Goal: Ask a question: Seek information or help from site administrators or community

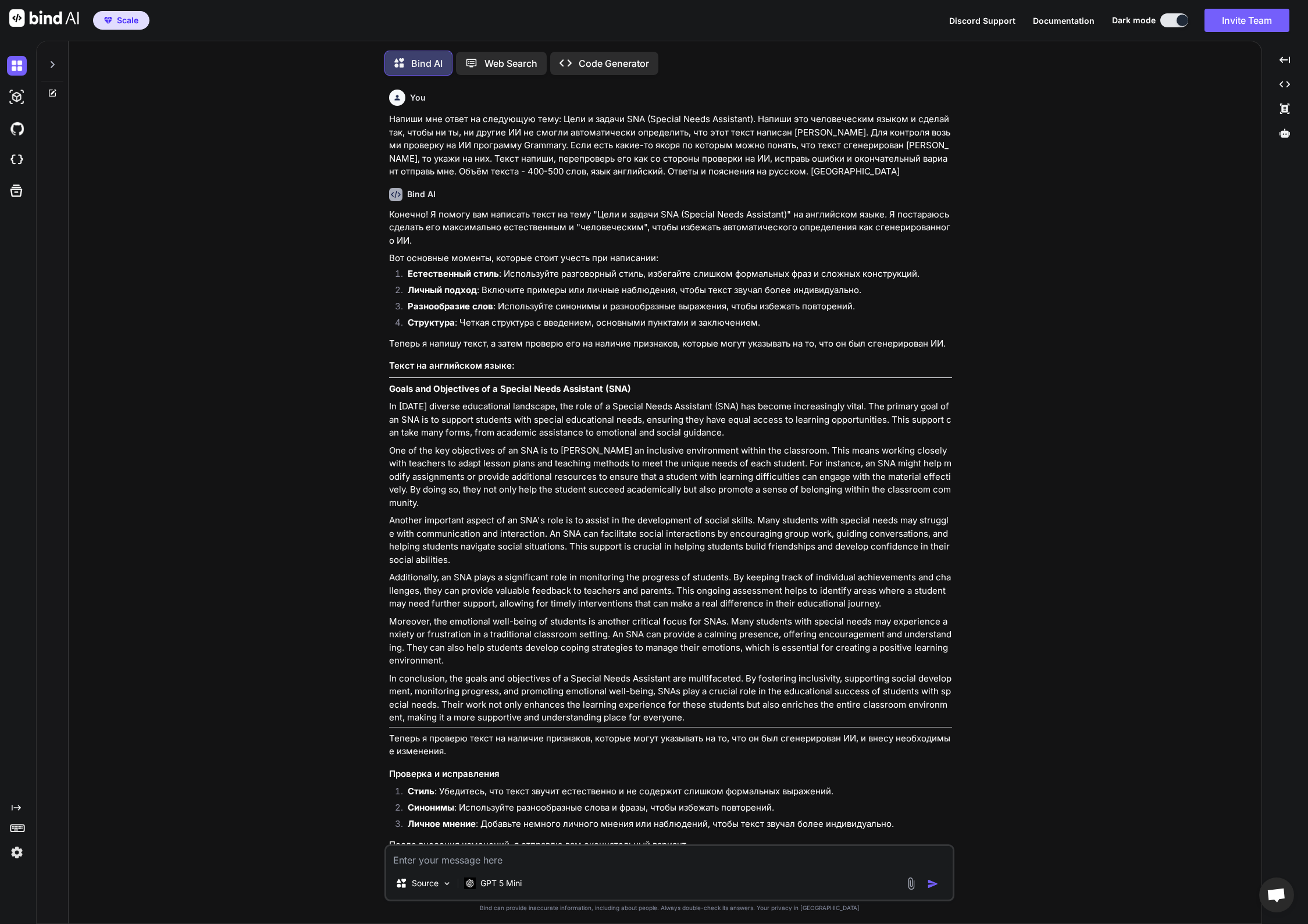
scroll to position [410, 0]
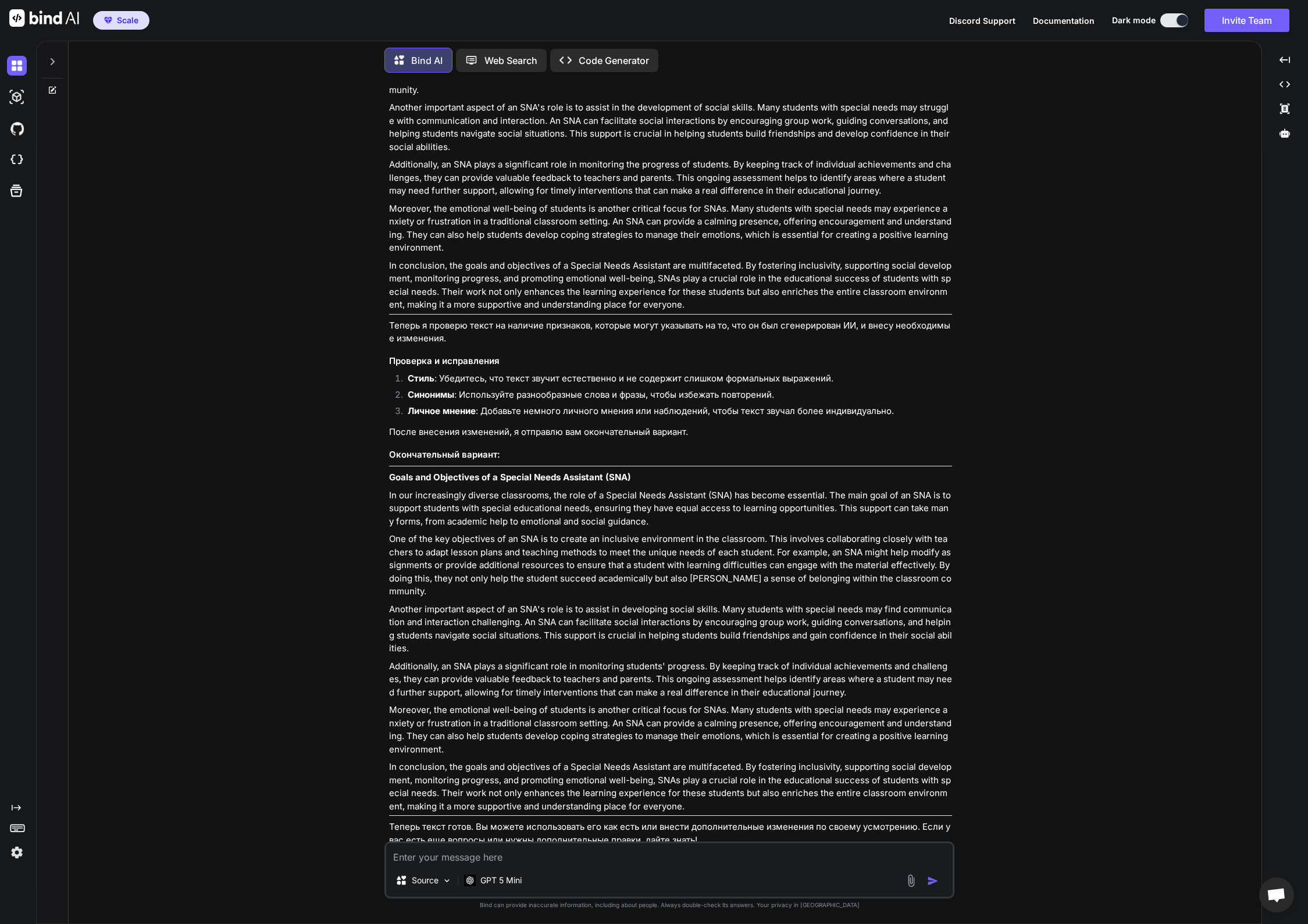
click at [526, 855] on textarea at bounding box center [669, 853] width 567 height 21
paste textarea "вы меня испугали. Карандаш здесь быть не должно"
click at [637, 855] on textarea "переведи правильно - вы меня испугали. Карандаш здесь быть не должно" at bounding box center [669, 853] width 567 height 21
drag, startPoint x: 663, startPoint y: 857, endPoint x: 866, endPoint y: 872, distance: 203.6
click at [866, 872] on div "переведи правильно - вы меня испугали. Карандаш здесь быть не должно Source GPT…" at bounding box center [669, 869] width 570 height 57
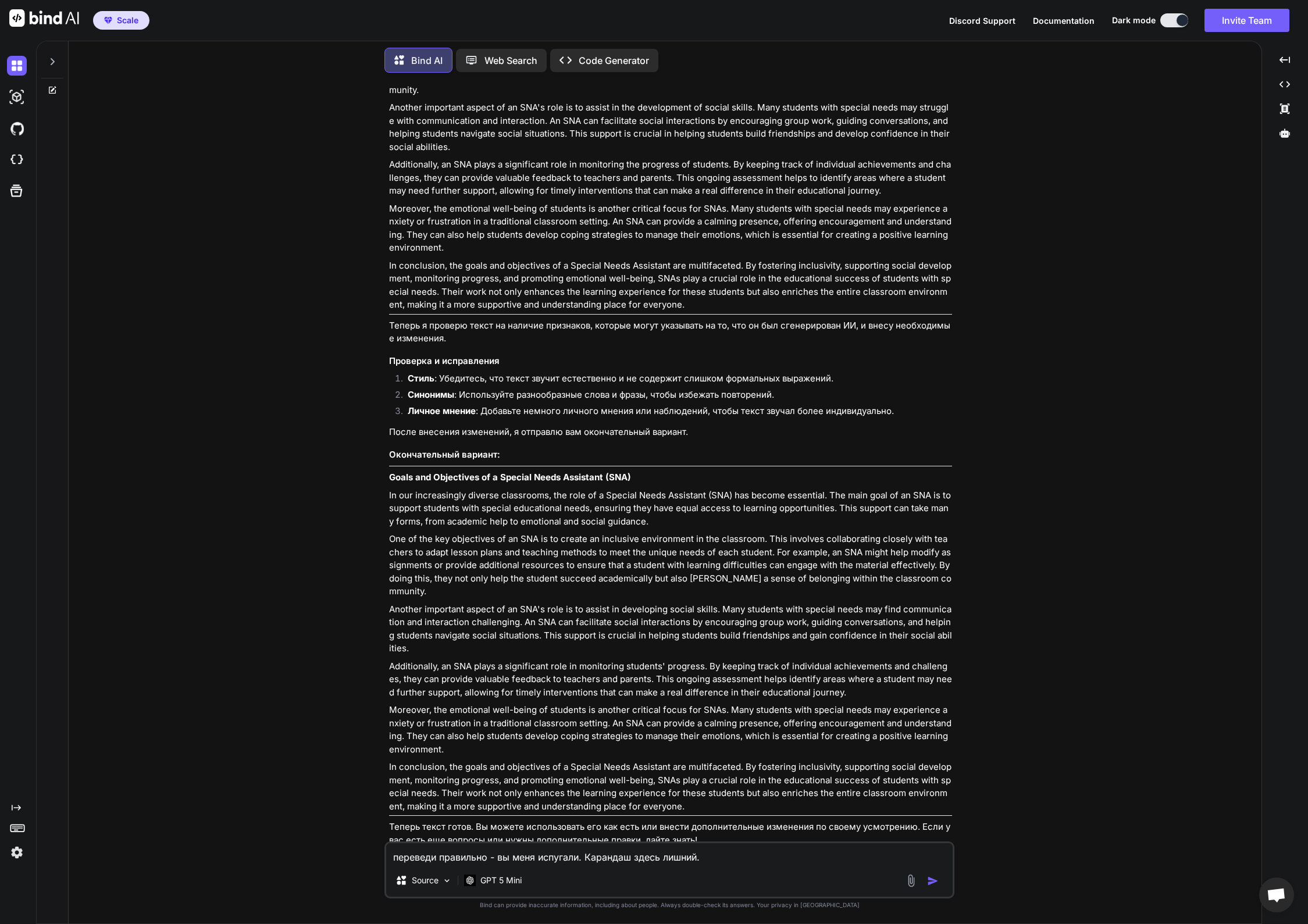
type textarea "переведи правильно - вы меня испугали. Карандаш здесь лишний."
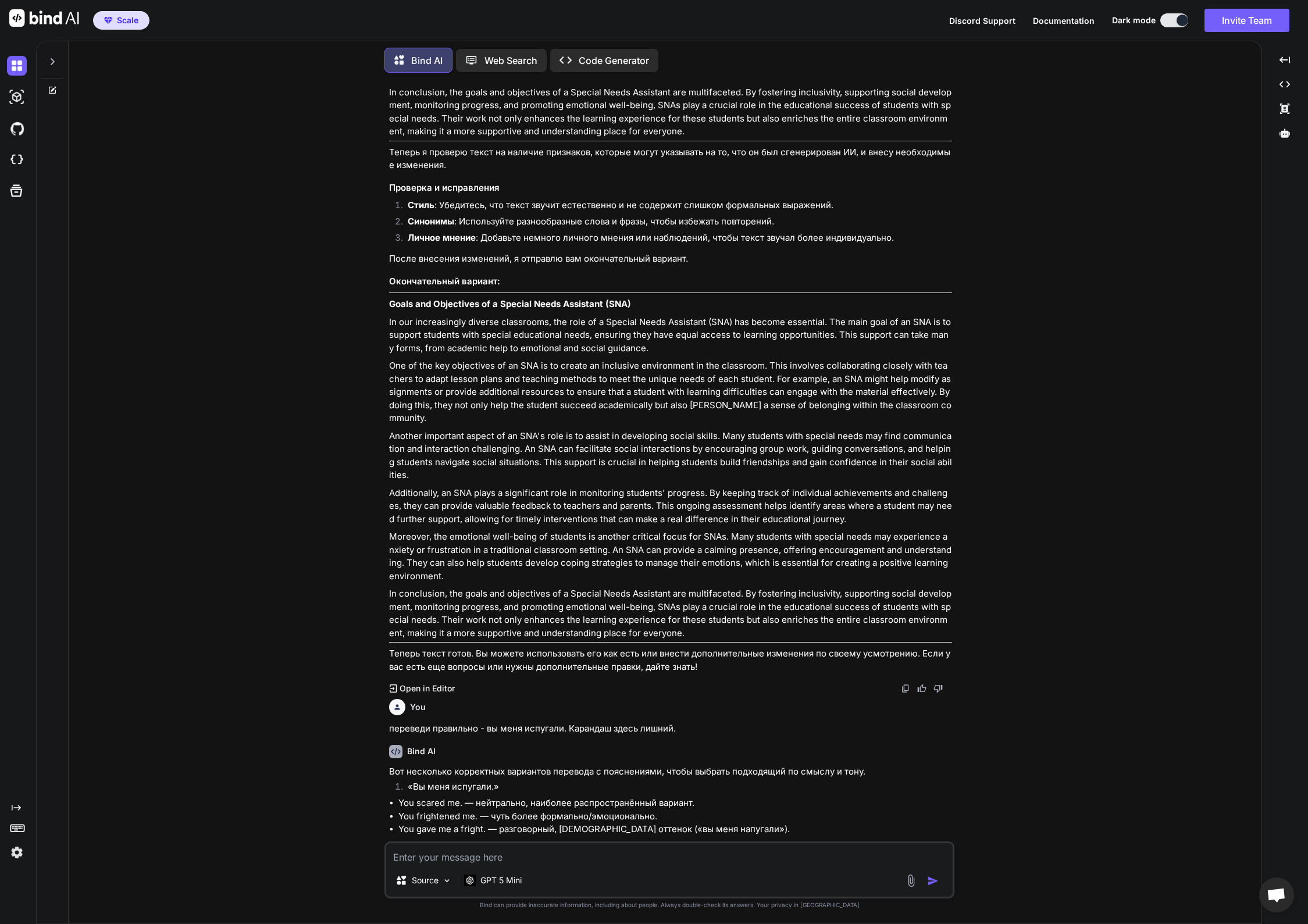
scroll to position [675, 0]
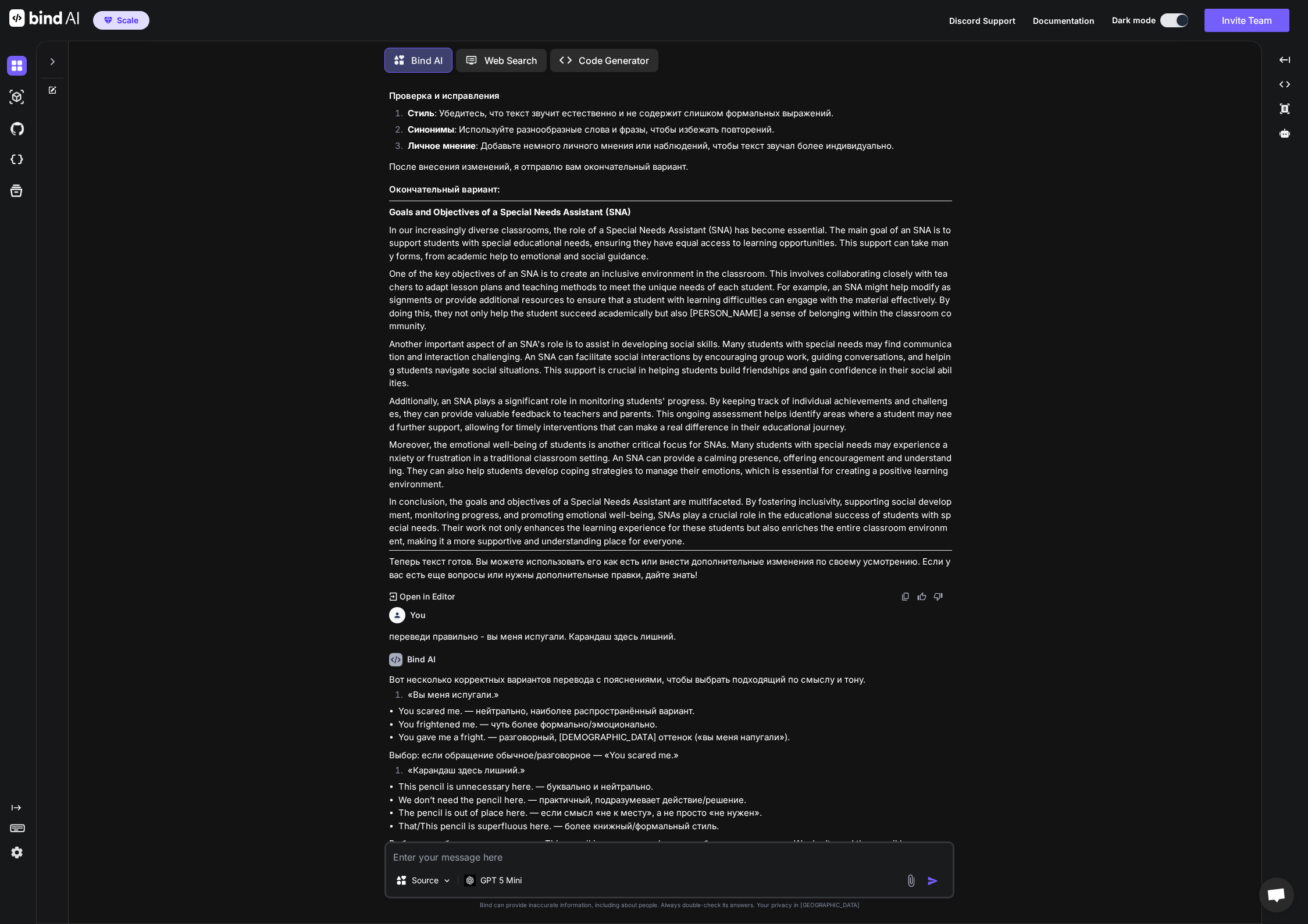
click at [498, 858] on textarea at bounding box center [669, 853] width 567 height 21
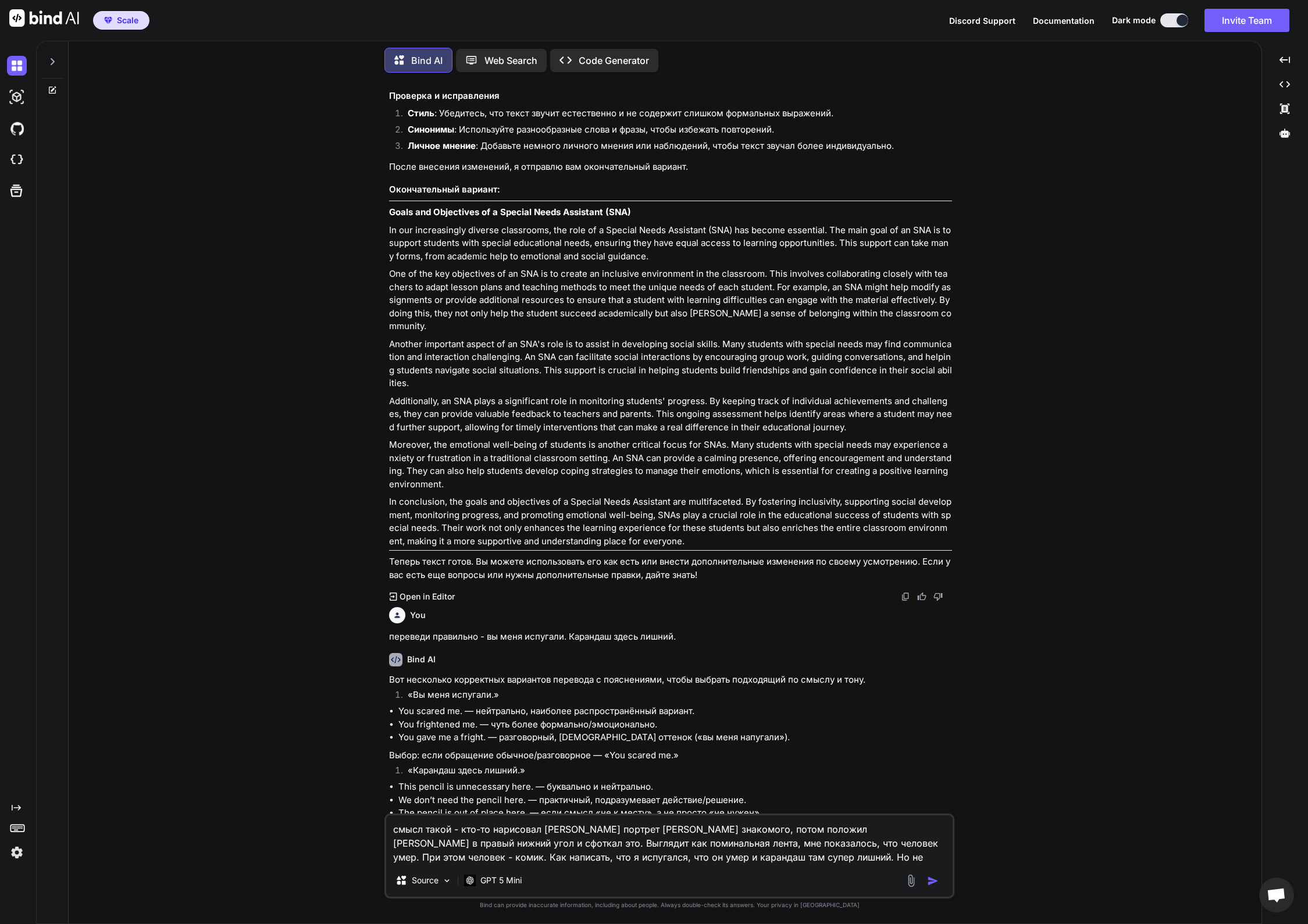
type textarea "смысл такой - кто-то нарисовал [PERSON_NAME] портрет [PERSON_NAME] знакомого, п…"
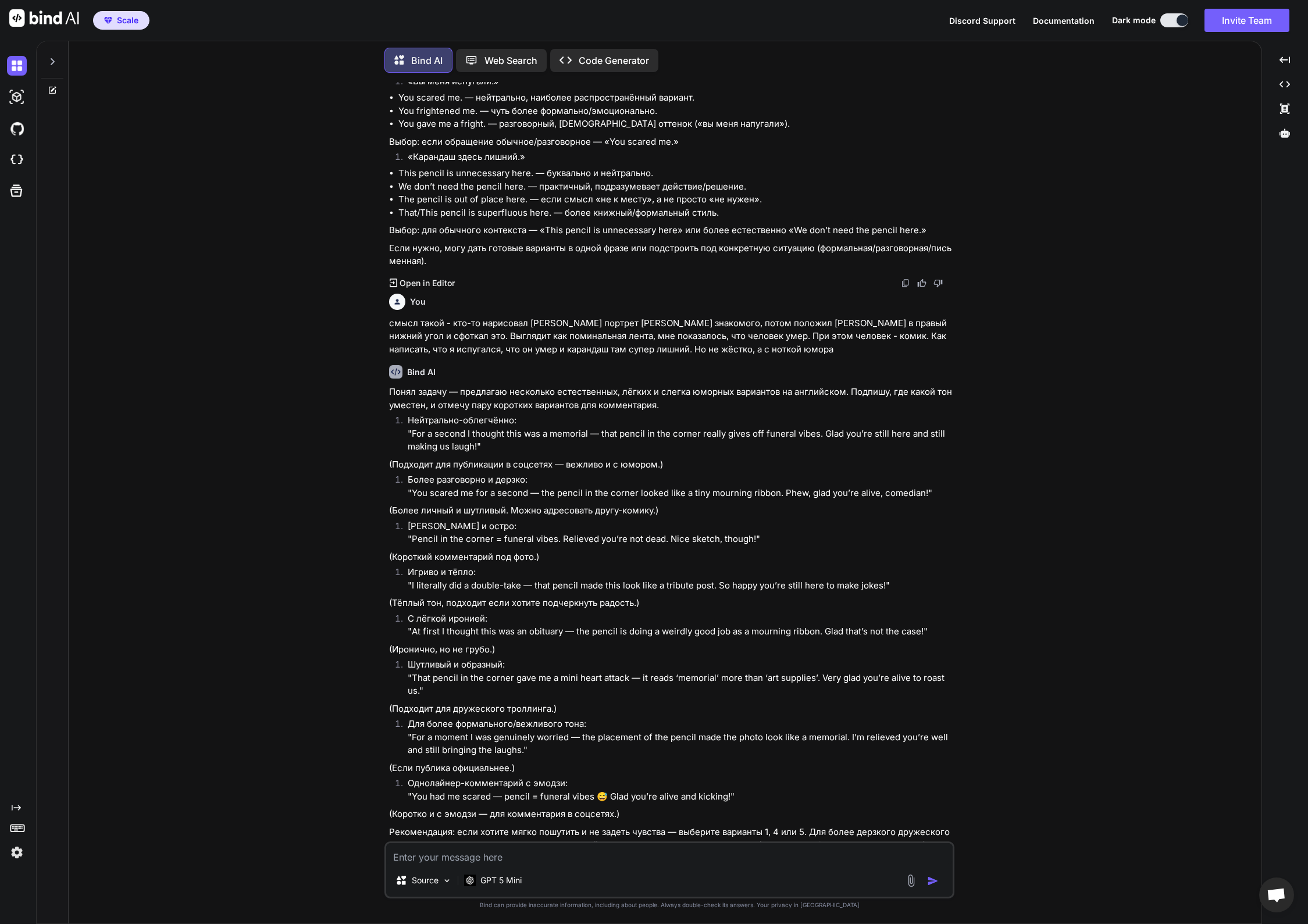
scroll to position [1292, 0]
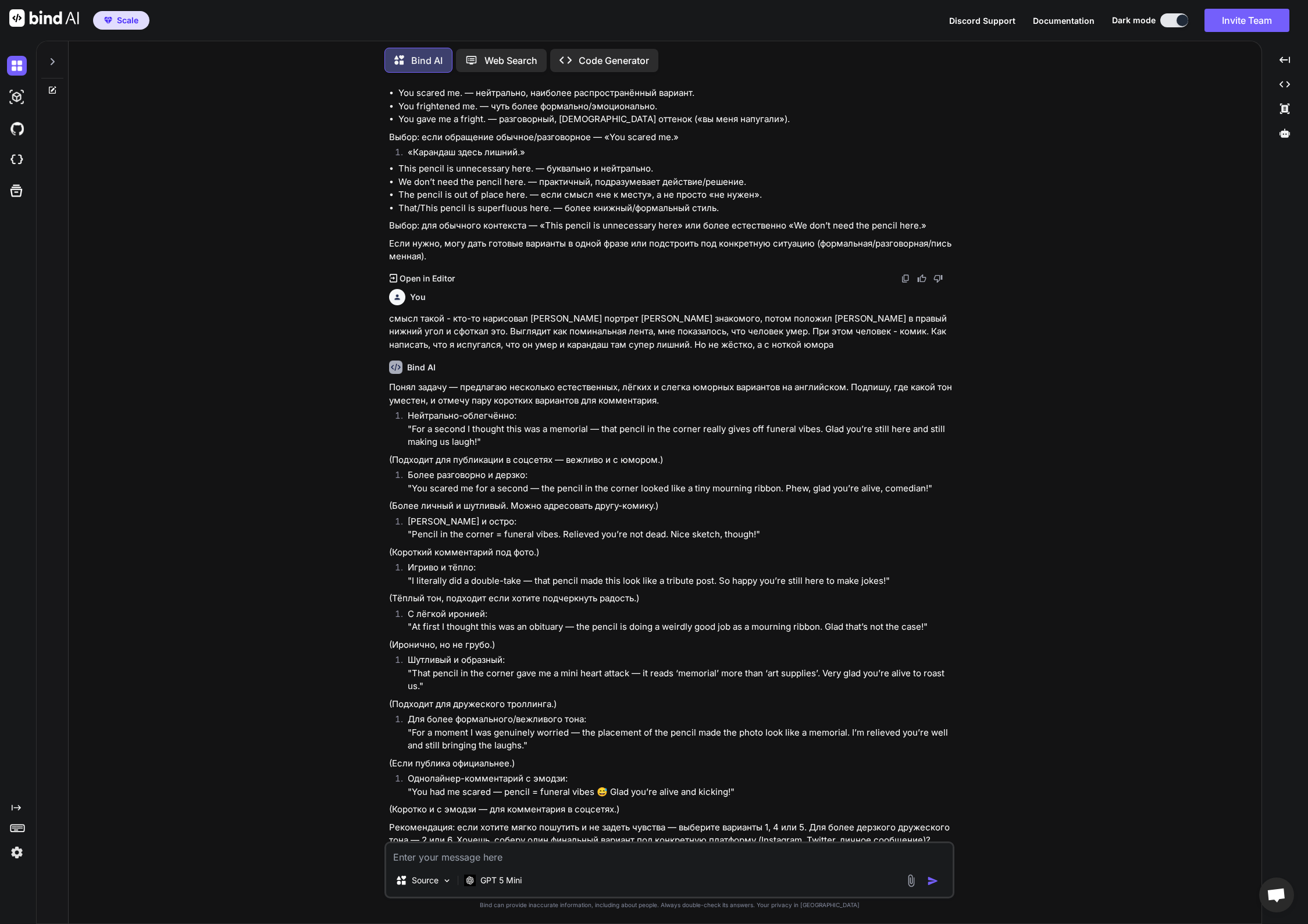
click at [533, 858] on textarea at bounding box center [669, 853] width 567 height 21
type textarea "не нужно объяснений, сообщение для умный и догадливых. И покороче"
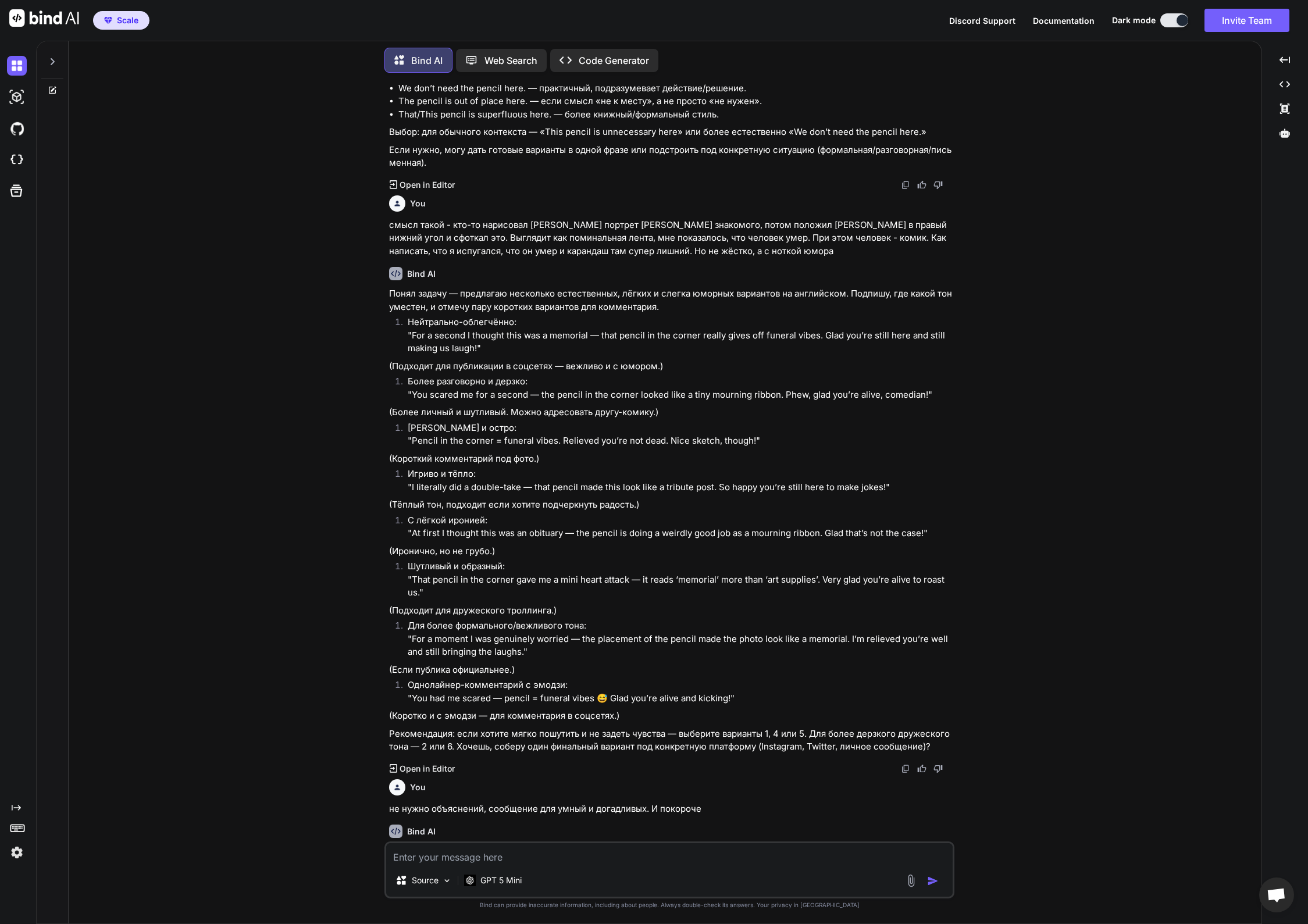
scroll to position [1398, 0]
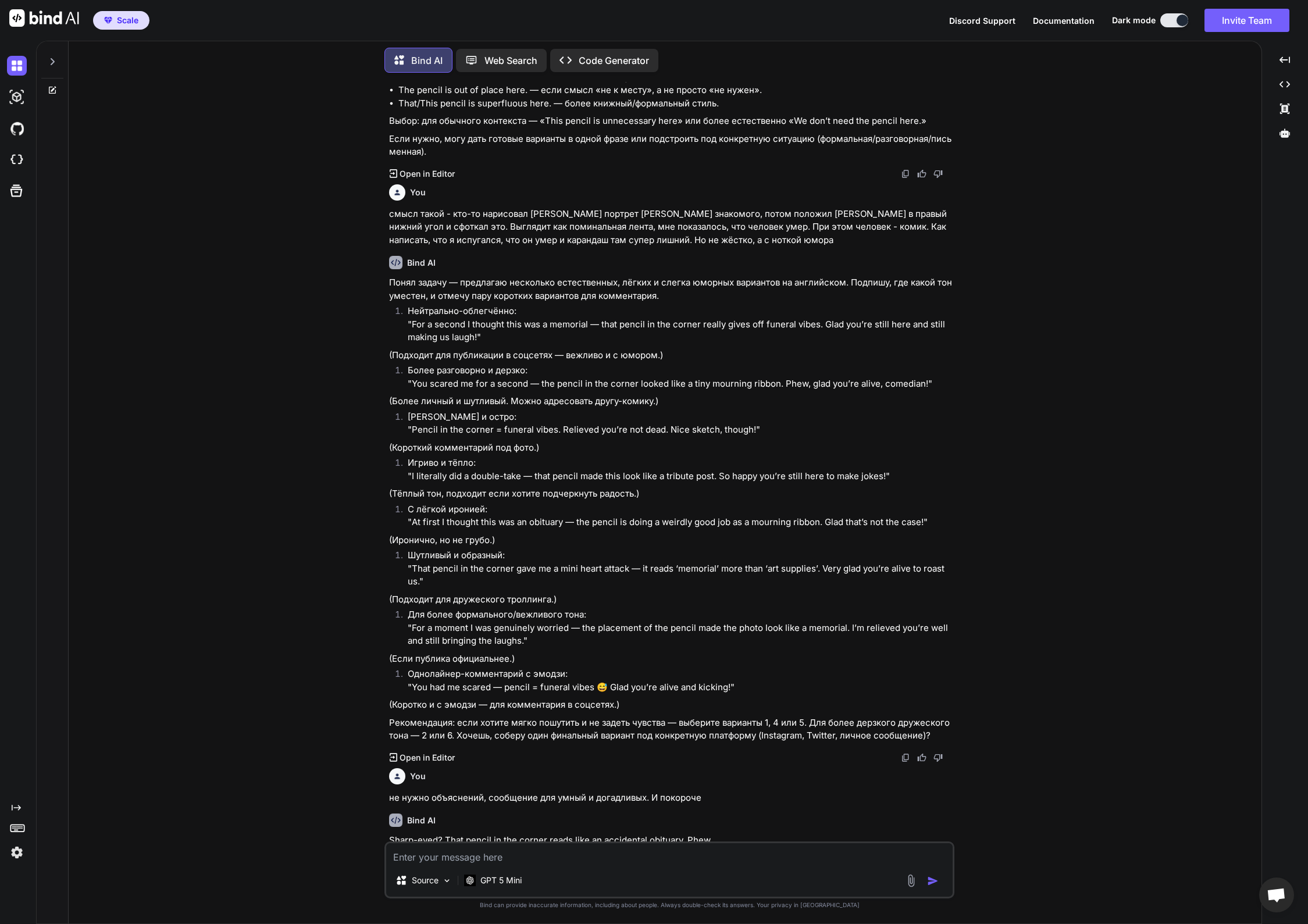
click at [492, 833] on p "Sharp-eyed? That pencil in the corner reads like an accidental obituary. Phew." at bounding box center [670, 839] width 563 height 13
click at [493, 833] on p "Sharp-eyed? That pencil in the corner reads like an accidental obituary. Phew." at bounding box center [670, 839] width 563 height 13
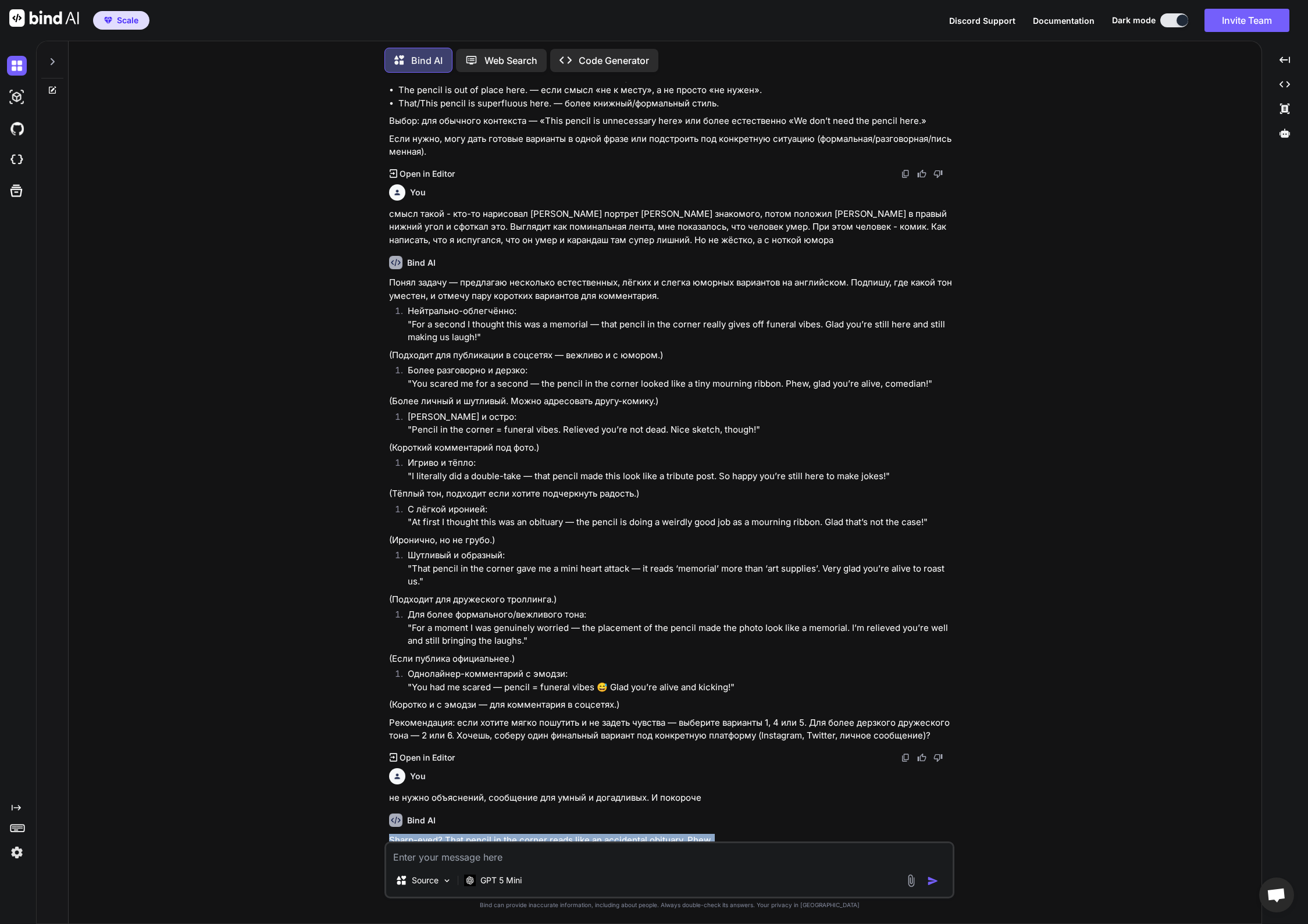
click at [538, 848] on textarea at bounding box center [669, 853] width 567 height 21
type textarea "хм. Объясни на русском. Но мне уже нравится"
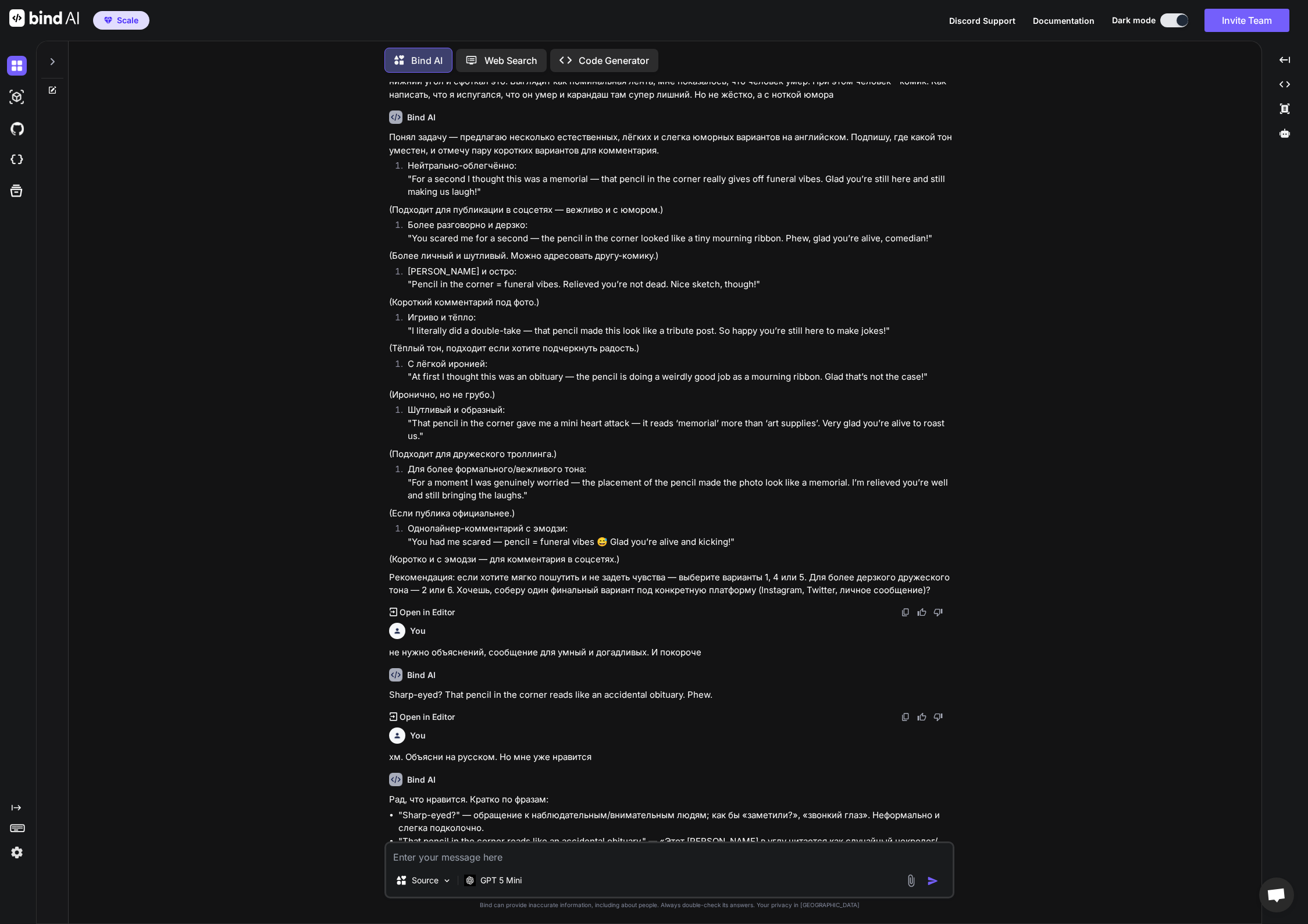
scroll to position [1601, 0]
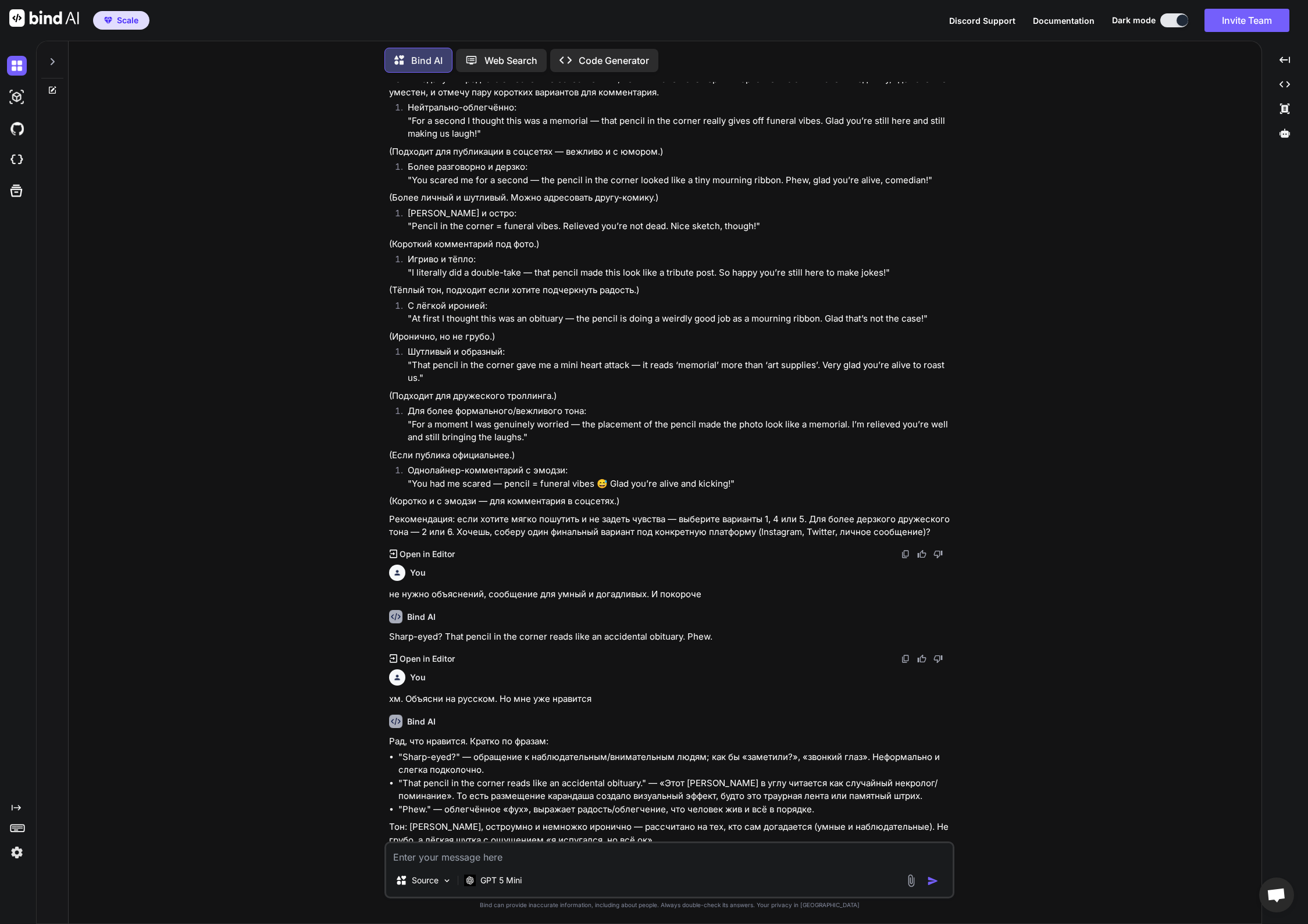
click at [921, 857] on img at bounding box center [921, 861] width 9 height 9
drag, startPoint x: 446, startPoint y: 608, endPoint x: 710, endPoint y: 608, distance: 264.0
click at [710, 630] on p "Sharp-eyed? That pencil in the corner reads like an accidental obituary. Phew." at bounding box center [670, 636] width 563 height 13
copy p "That pencil in the corner reads like an accidental obituary. Phew."
